Goal: Navigation & Orientation: Go to known website

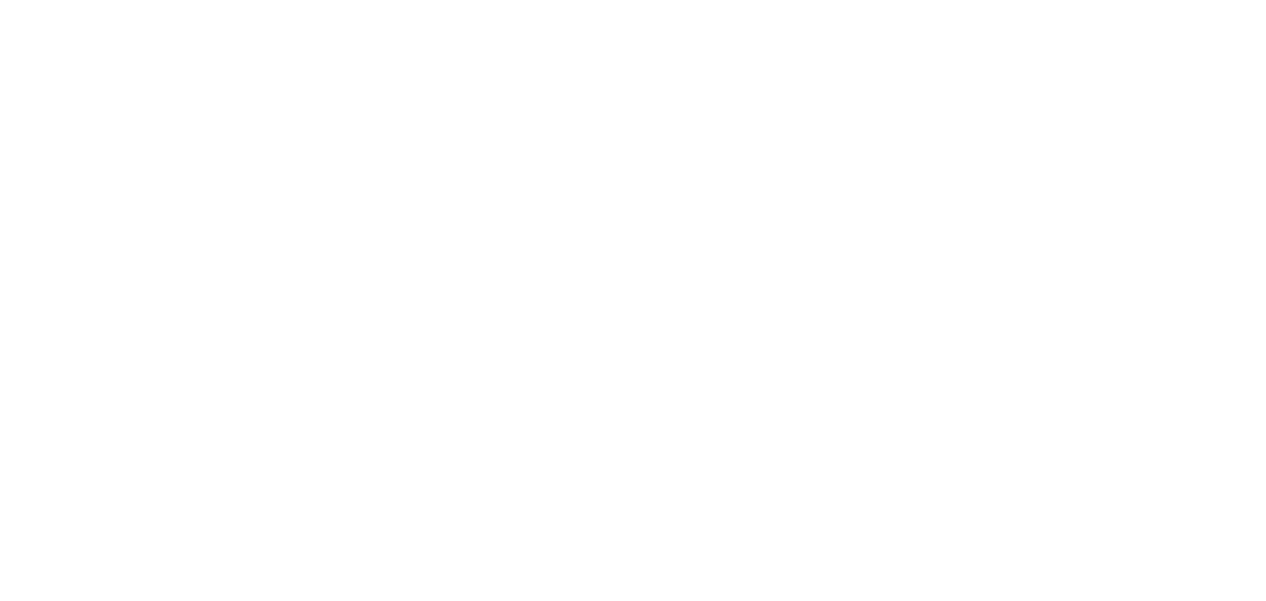
click at [877, 288] on div at bounding box center [633, 300] width 1266 height 601
drag, startPoint x: 0, startPoint y: 0, endPoint x: 410, endPoint y: 138, distance: 432.7
click at [410, 138] on div at bounding box center [633, 300] width 1266 height 601
